Goal: Transaction & Acquisition: Purchase product/service

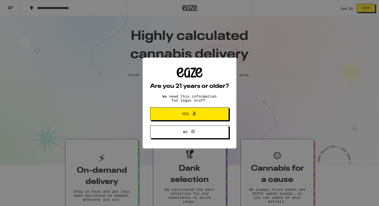
click at [201, 115] on span "Yes" at bounding box center [189, 114] width 38 height 7
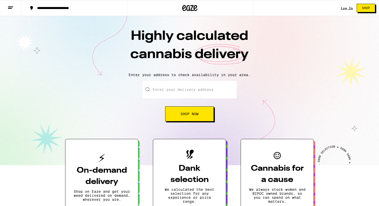
click at [347, 8] on link "Log In" at bounding box center [346, 8] width 12 height 3
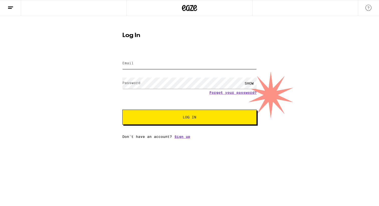
click at [170, 67] on input "Email" at bounding box center [189, 63] width 134 height 11
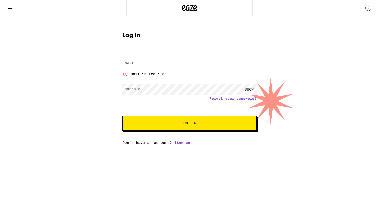
type input "[EMAIL_ADDRESS][DOMAIN_NAME]"
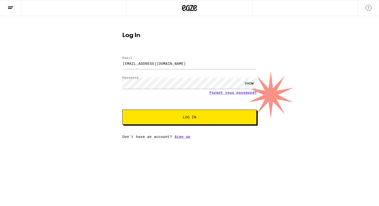
click at [157, 113] on button "Log In" at bounding box center [189, 117] width 134 height 15
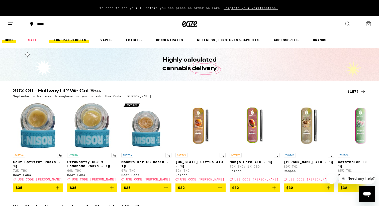
click at [65, 38] on link "FLOWER & PREROLLS" at bounding box center [69, 40] width 40 height 6
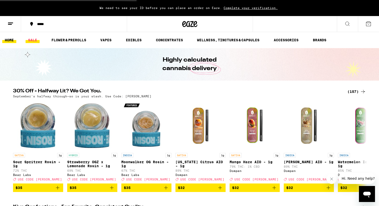
click at [30, 41] on link "SALE" at bounding box center [33, 40] width 14 height 6
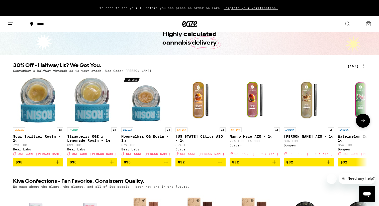
scroll to position [51, 0]
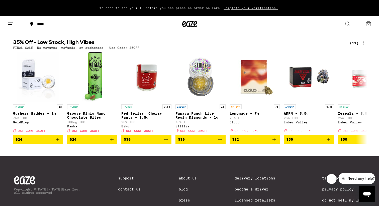
scroll to position [165, 0]
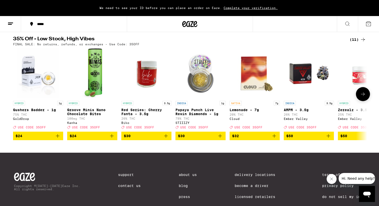
click at [360, 97] on icon at bounding box center [362, 94] width 6 height 6
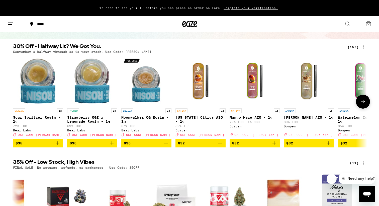
scroll to position [44, 0]
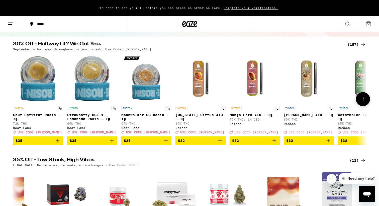
click at [358, 102] on button at bounding box center [362, 99] width 14 height 14
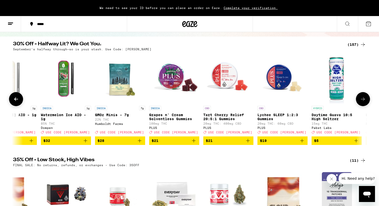
scroll to position [0, 298]
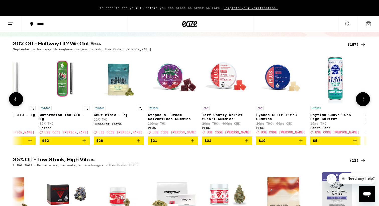
click at [360, 100] on icon at bounding box center [362, 99] width 6 height 6
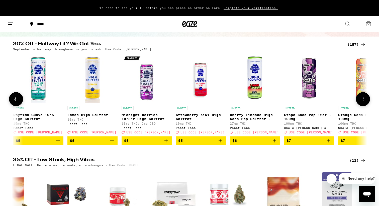
scroll to position [0, 596]
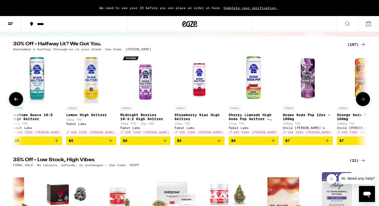
click at [360, 100] on icon at bounding box center [362, 99] width 6 height 6
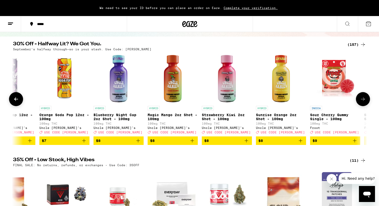
scroll to position [0, 894]
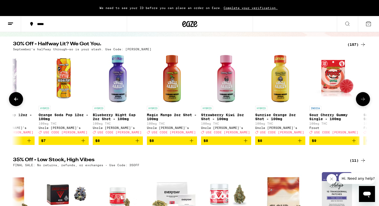
click at [360, 100] on icon at bounding box center [362, 99] width 6 height 6
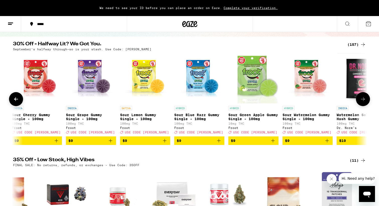
scroll to position [0, 1192]
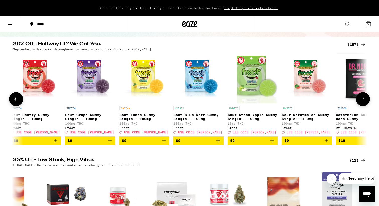
click at [360, 100] on icon at bounding box center [362, 99] width 6 height 6
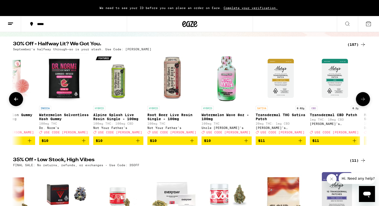
scroll to position [0, 1490]
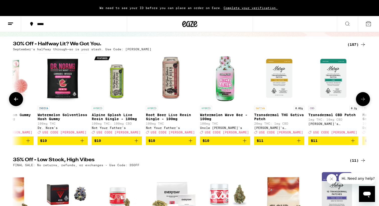
click at [360, 100] on icon at bounding box center [362, 99] width 6 height 6
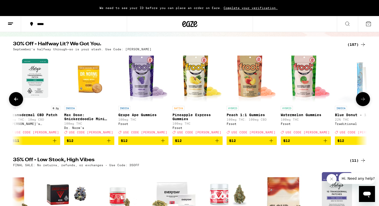
click at [360, 100] on icon at bounding box center [362, 99] width 6 height 6
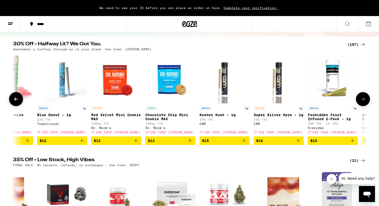
scroll to position [0, 2085]
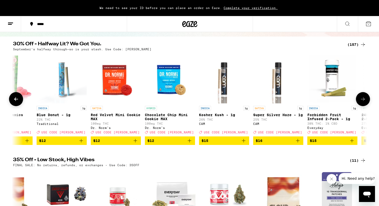
click at [363, 102] on icon at bounding box center [362, 99] width 6 height 6
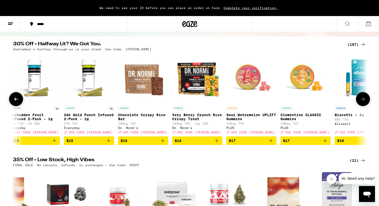
scroll to position [0, 2383]
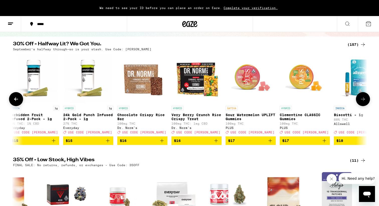
click at [360, 101] on icon at bounding box center [362, 99] width 6 height 6
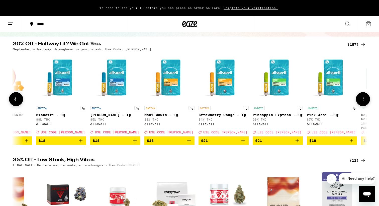
scroll to position [0, 2681]
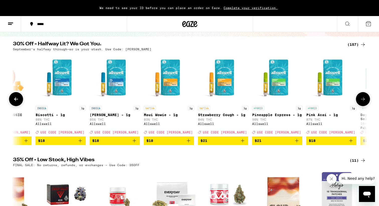
click at [360, 101] on icon at bounding box center [362, 99] width 6 height 6
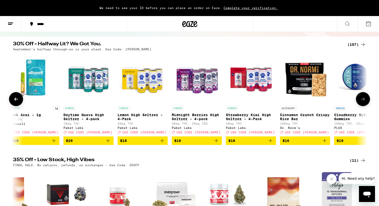
scroll to position [0, 2979]
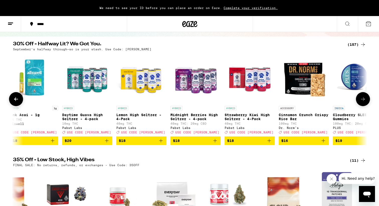
click at [360, 101] on icon at bounding box center [362, 99] width 6 height 6
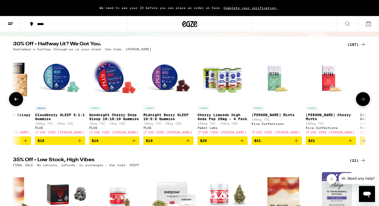
scroll to position [0, 3277]
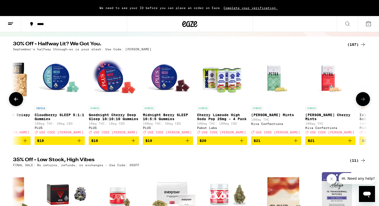
click at [360, 101] on icon at bounding box center [362, 99] width 6 height 6
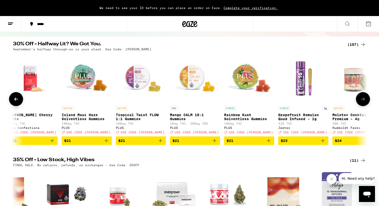
scroll to position [0, 3575]
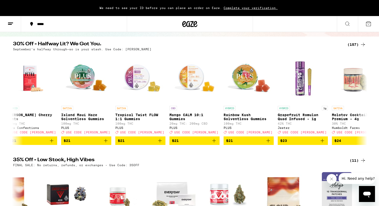
click at [9, 23] on icon at bounding box center [11, 24] width 6 height 6
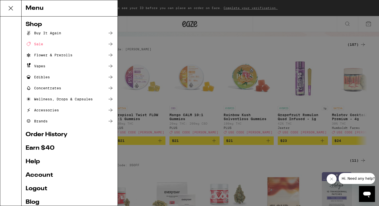
click at [69, 57] on div "Flower & Prerolls" at bounding box center [49, 55] width 47 height 6
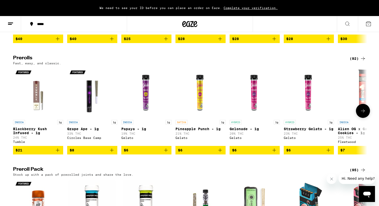
scroll to position [254, 0]
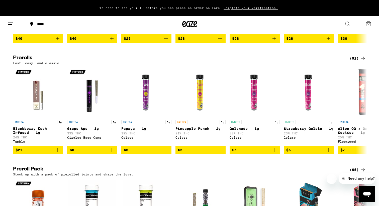
click at [353, 61] on div "(92)" at bounding box center [357, 58] width 16 height 6
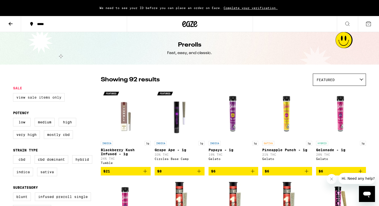
click at [32, 95] on label "View Sale Items Only" at bounding box center [39, 97] width 52 height 9
click at [14, 94] on input "View Sale Items Only" at bounding box center [14, 94] width 0 height 0
checkbox input "true"
